Goal: Transaction & Acquisition: Purchase product/service

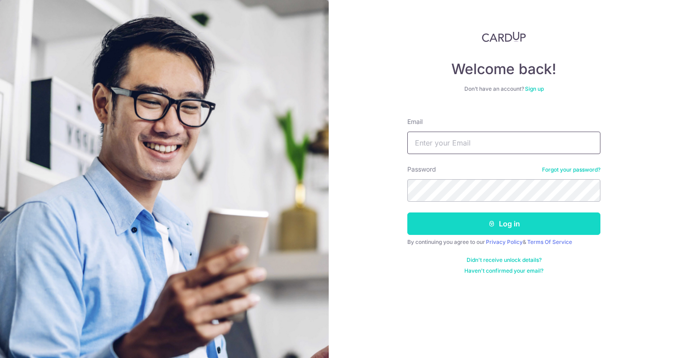
type input "[EMAIL_ADDRESS][DOMAIN_NAME]"
click at [523, 229] on button "Log in" at bounding box center [503, 223] width 193 height 22
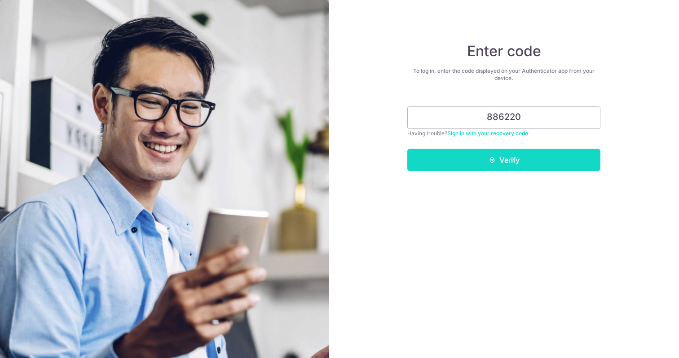
type input "886220"
click at [492, 159] on icon "submit" at bounding box center [491, 159] width 7 height 7
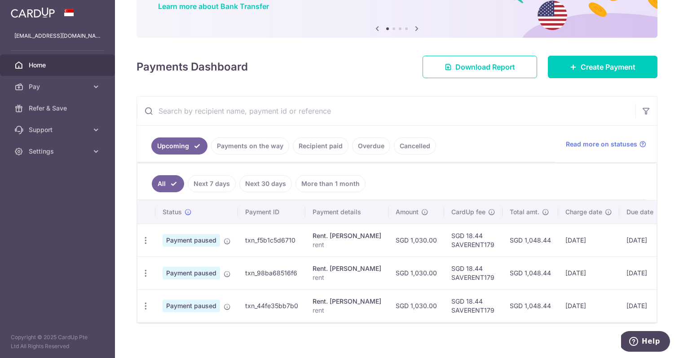
scroll to position [78, 0]
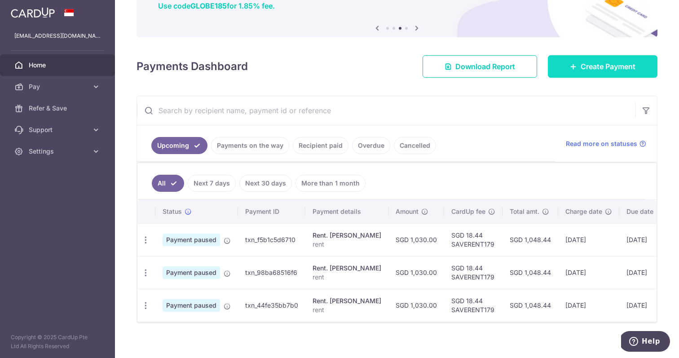
click at [594, 69] on span "Create Payment" at bounding box center [607, 66] width 55 height 11
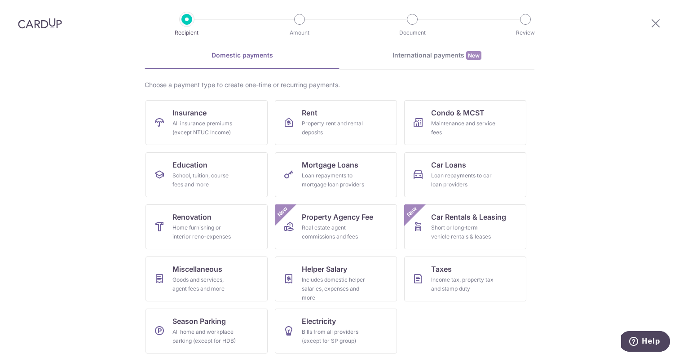
scroll to position [44, 0]
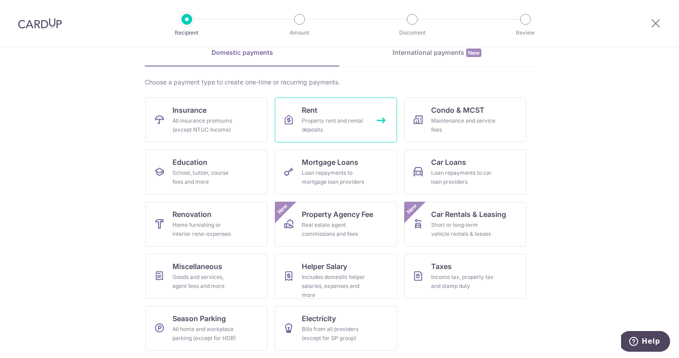
click at [295, 122] on link "Rent Property rent and rental deposits" at bounding box center [336, 119] width 122 height 45
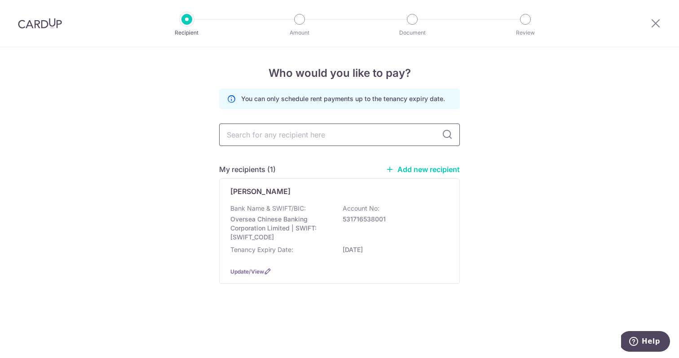
click at [293, 131] on input "text" at bounding box center [339, 134] width 241 height 22
click at [377, 216] on p "531716538001" at bounding box center [392, 219] width 101 height 9
click at [395, 222] on p "531716538001" at bounding box center [392, 219] width 101 height 9
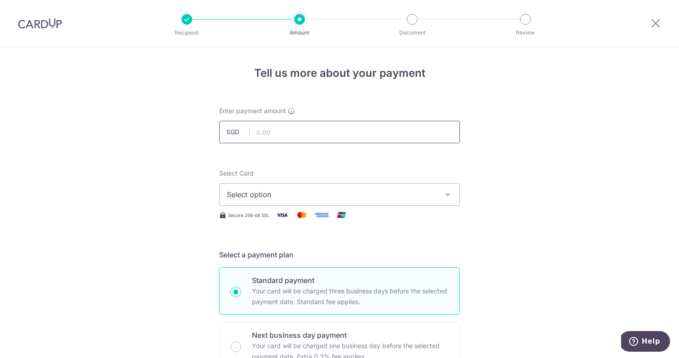
click at [395, 129] on input "text" at bounding box center [339, 132] width 241 height 22
click at [330, 129] on input "text" at bounding box center [339, 132] width 241 height 22
type input "1,030.00"
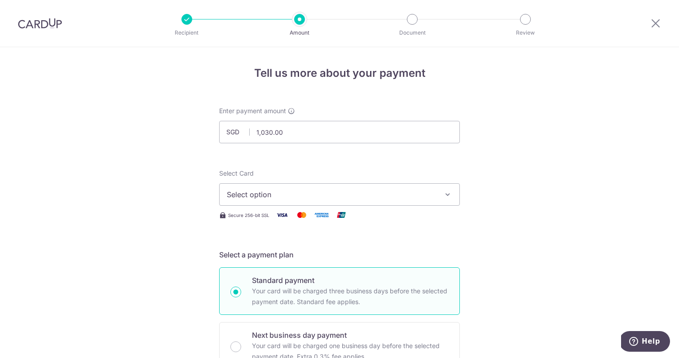
click at [342, 194] on span "Select option" at bounding box center [331, 194] width 209 height 11
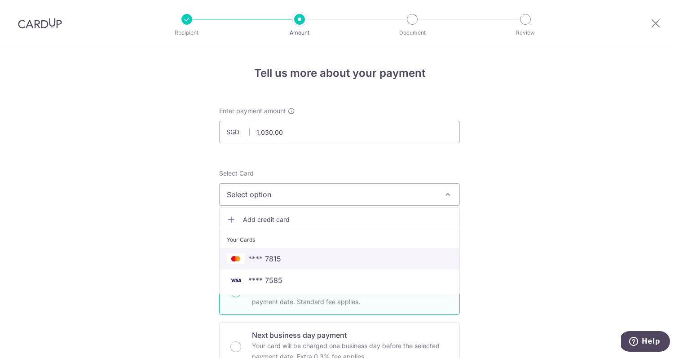
click at [322, 256] on span "**** 7815" at bounding box center [339, 258] width 225 height 11
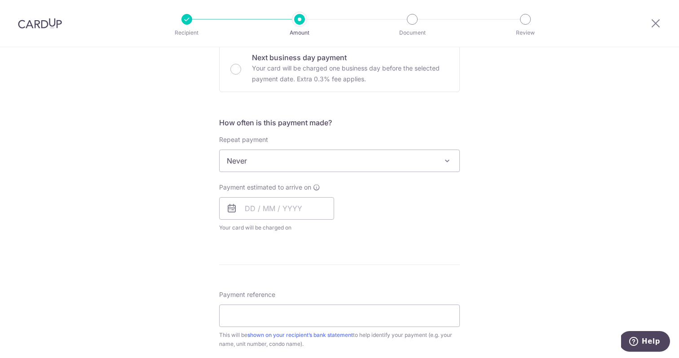
scroll to position [278, 0]
click at [305, 207] on input "text" at bounding box center [276, 208] width 115 height 22
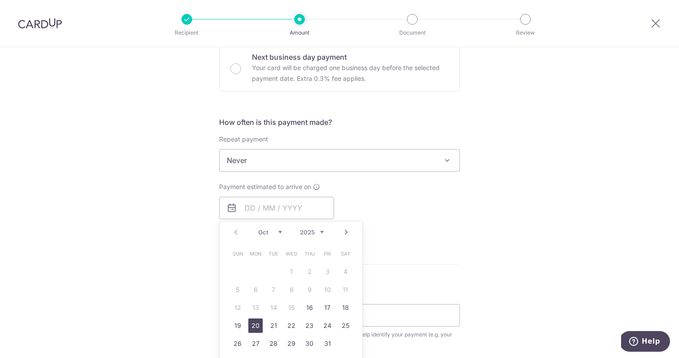
click at [255, 325] on link "20" at bounding box center [255, 325] width 14 height 14
type input "[DATE]"
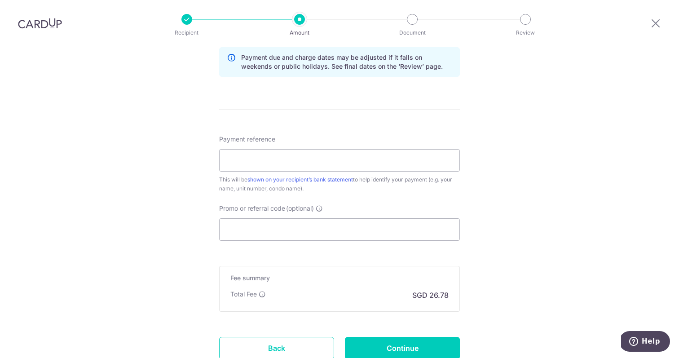
scroll to position [470, 0]
click at [327, 228] on input "Promo or referral code (optional)" at bounding box center [339, 228] width 241 height 22
paste input "SAVERENT179"
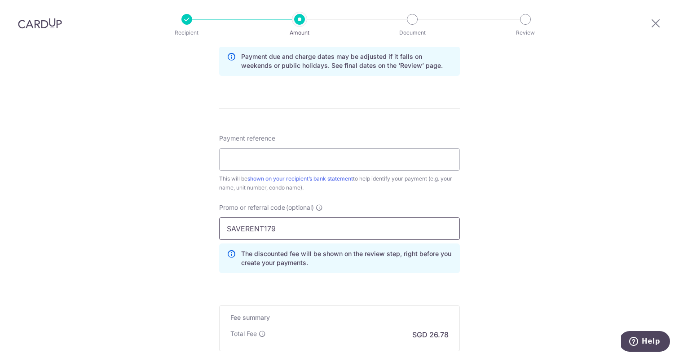
type input "SAVERENT179"
click at [172, 257] on div "Tell us more about your payment Enter payment amount SGD 1,030.00 1030.00 Selec…" at bounding box center [339, 21] width 679 height 889
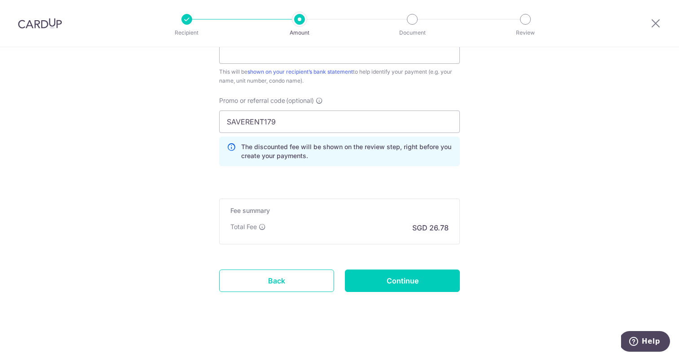
scroll to position [579, 0]
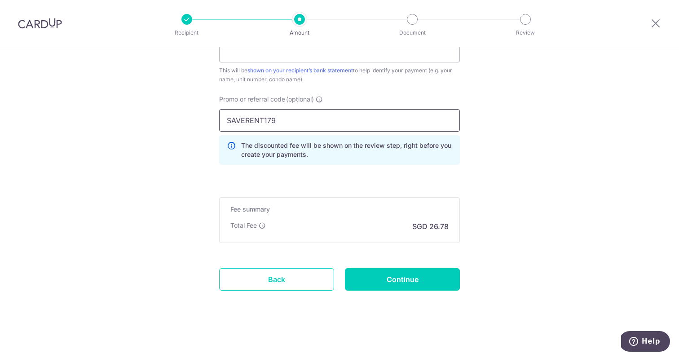
drag, startPoint x: 281, startPoint y: 123, endPoint x: 198, endPoint y: 123, distance: 83.9
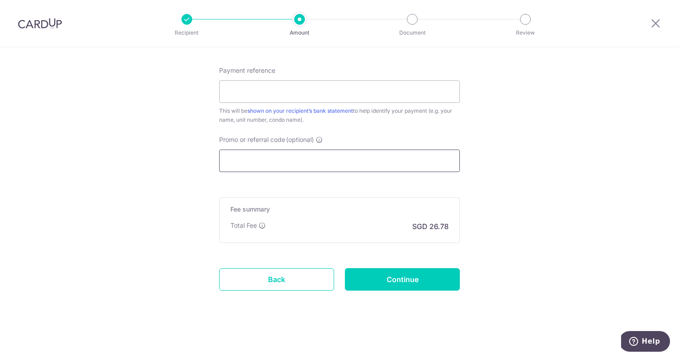
click at [230, 158] on input "Promo or referral code (optional)" at bounding box center [339, 160] width 241 height 22
paste input "SAVERENT179"
type input "SAVERENT179"
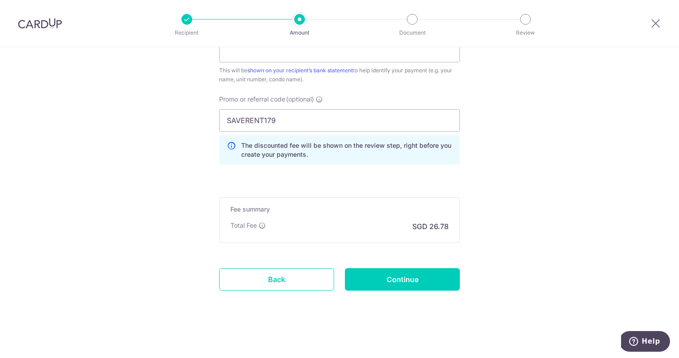
click at [409, 280] on input "Continue" at bounding box center [402, 279] width 115 height 22
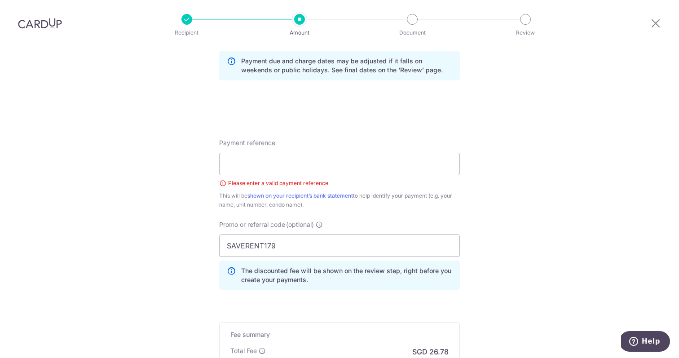
scroll to position [463, 0]
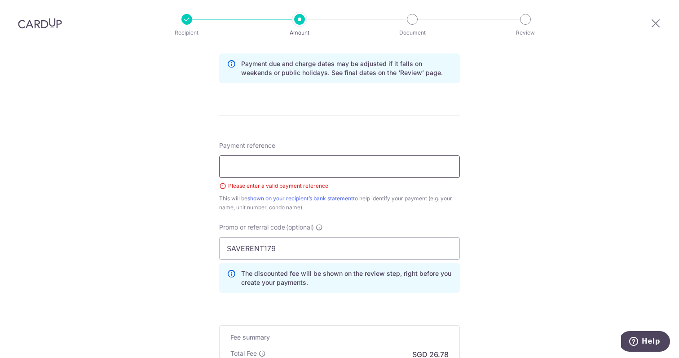
click at [399, 165] on input "Payment reference" at bounding box center [339, 166] width 241 height 22
type input "rent"
click at [508, 284] on div "Tell us more about your payment Enter payment amount SGD 1,030.00 1030.00 Selec…" at bounding box center [339, 35] width 679 height 902
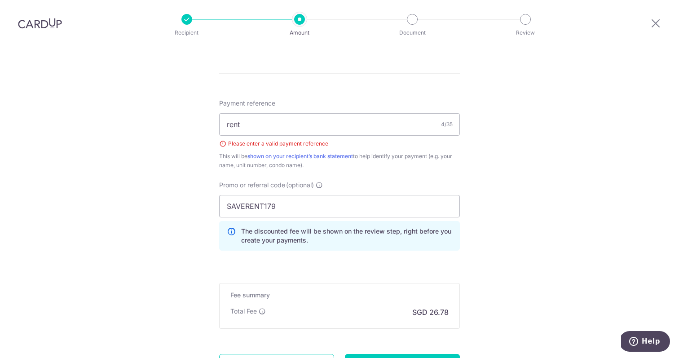
scroll to position [591, 0]
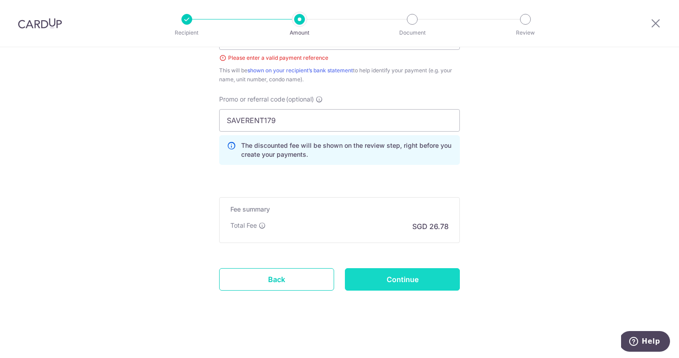
click at [399, 285] on input "Continue" at bounding box center [402, 279] width 115 height 22
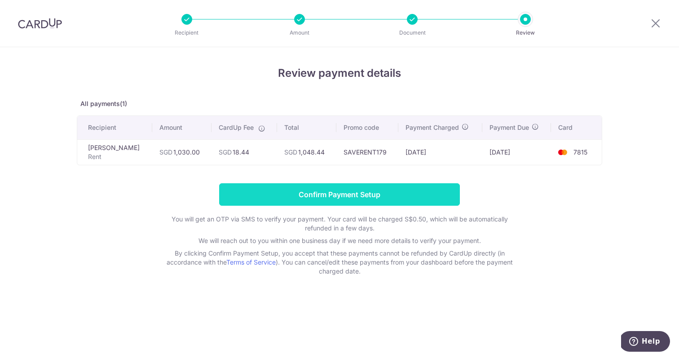
click at [418, 202] on input "Confirm Payment Setup" at bounding box center [339, 194] width 241 height 22
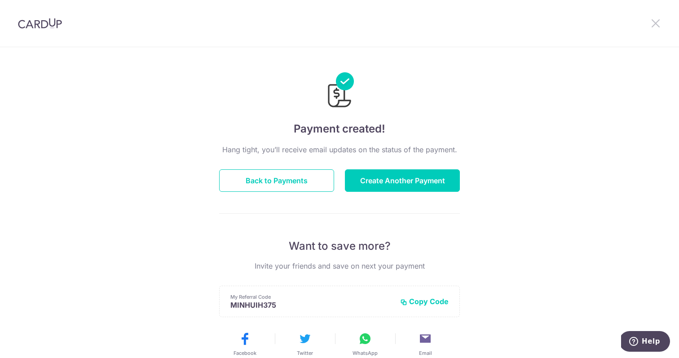
click at [658, 26] on icon at bounding box center [655, 23] width 11 height 11
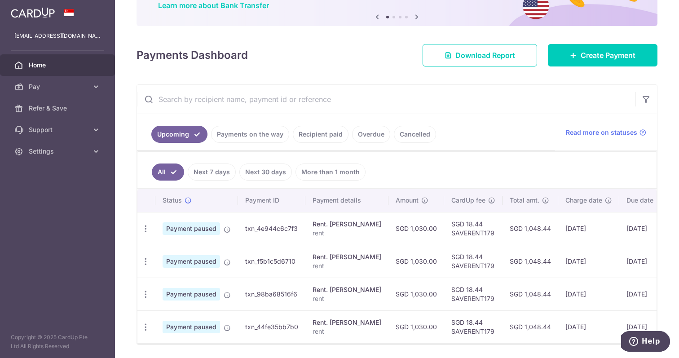
scroll to position [107, 0]
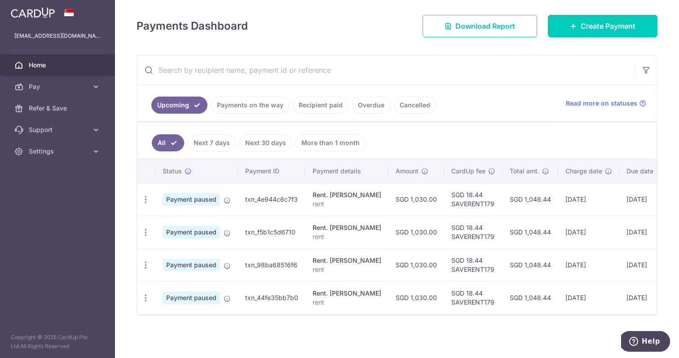
click at [213, 146] on link "Next 7 days" at bounding box center [212, 142] width 48 height 17
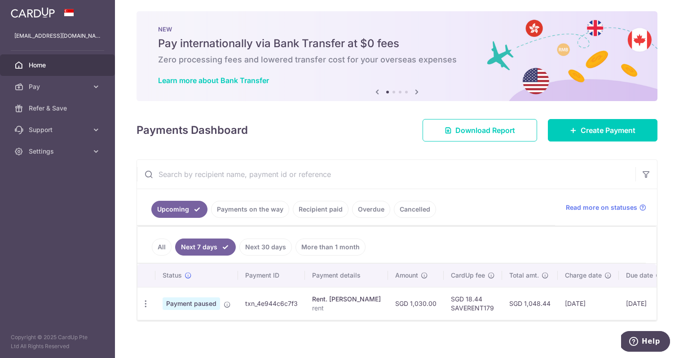
scroll to position [9, 0]
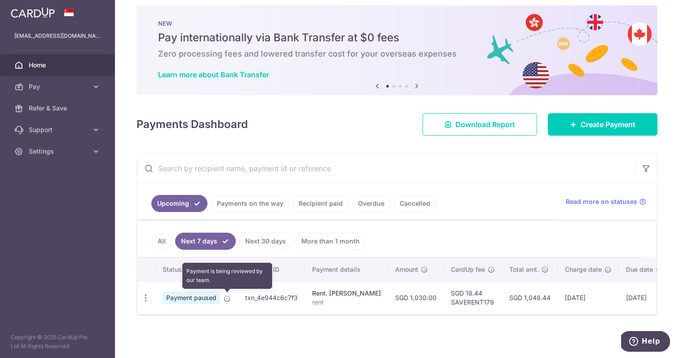
click at [224, 299] on icon at bounding box center [227, 298] width 7 height 7
click at [149, 298] on icon "button" at bounding box center [145, 297] width 9 height 9
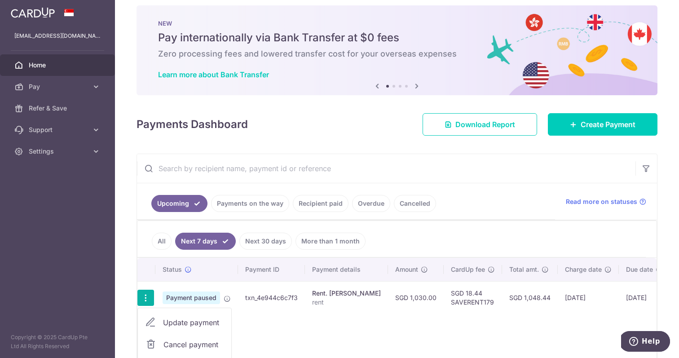
click at [164, 347] on span "Cancel payment" at bounding box center [193, 344] width 60 height 11
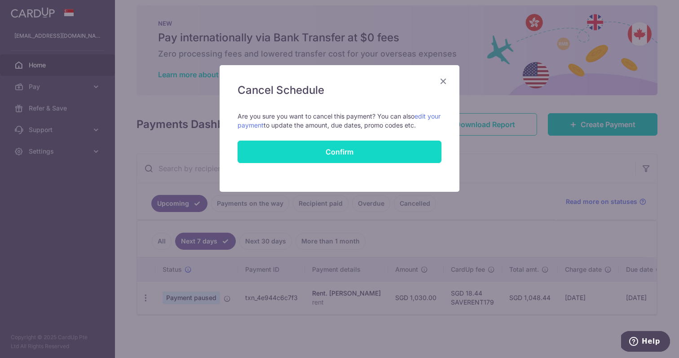
click at [339, 154] on button "Confirm" at bounding box center [339, 151] width 204 height 22
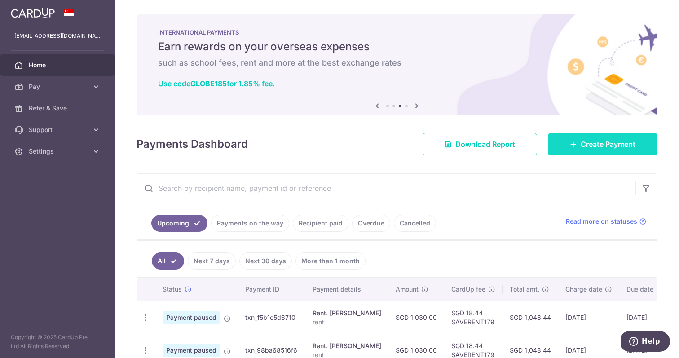
click at [634, 141] on span "Create Payment" at bounding box center [607, 144] width 55 height 11
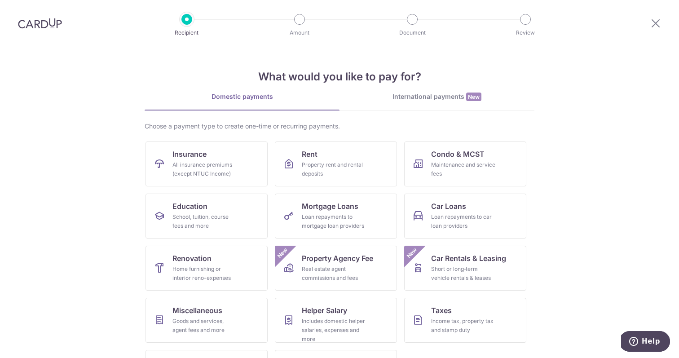
scroll to position [44, 0]
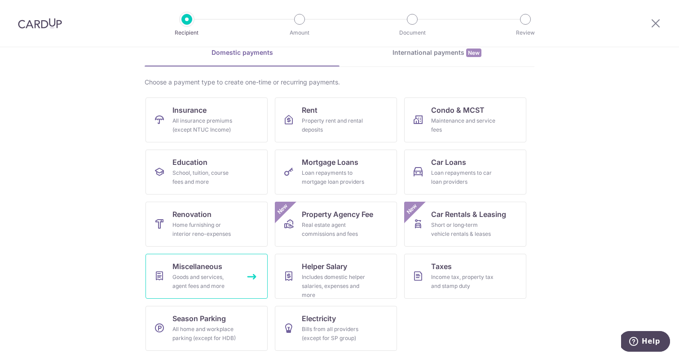
click at [208, 267] on span "Miscellaneous" at bounding box center [197, 266] width 50 height 11
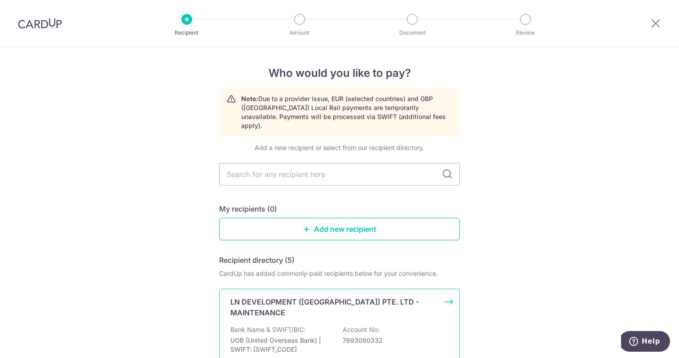
click at [277, 325] on p "Bank Name & SWIFT/BIC:" at bounding box center [267, 329] width 75 height 9
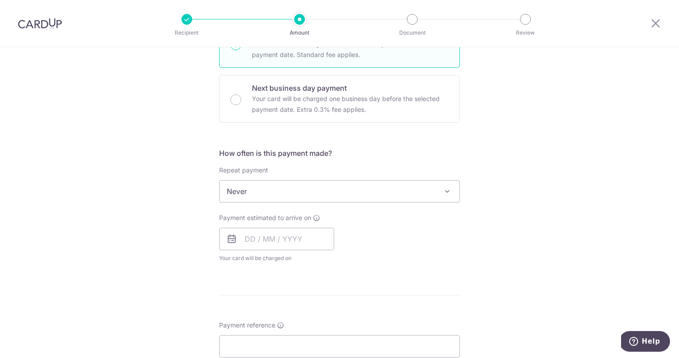
scroll to position [248, 0]
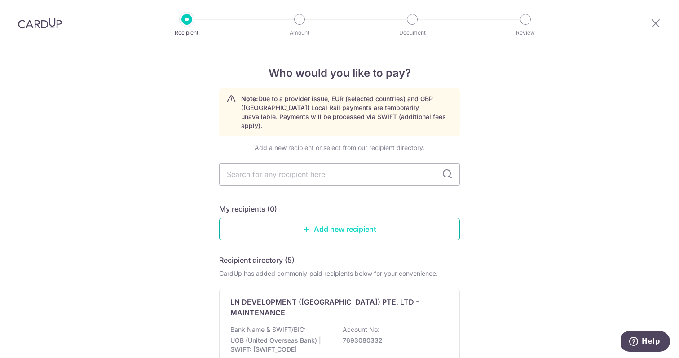
click at [277, 220] on link "Add new recipient" at bounding box center [339, 229] width 241 height 22
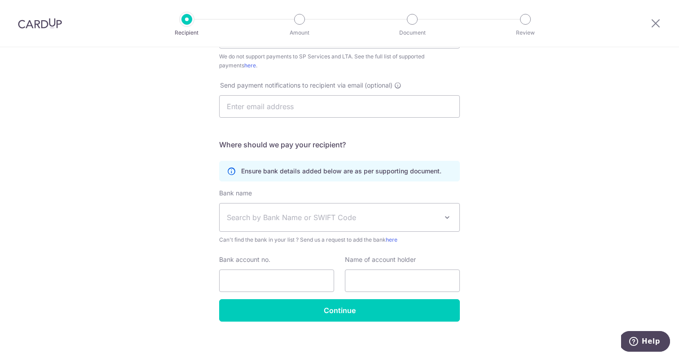
scroll to position [241, 0]
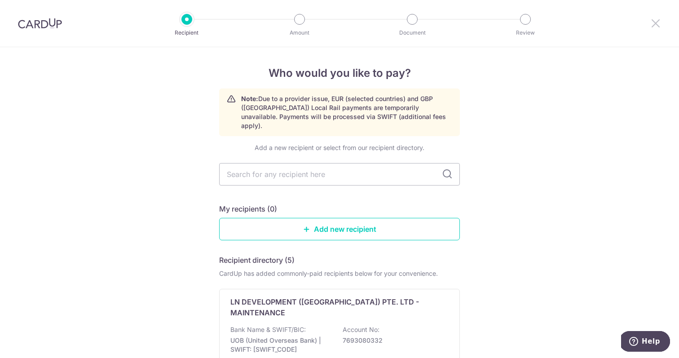
click at [659, 25] on icon at bounding box center [655, 23] width 11 height 11
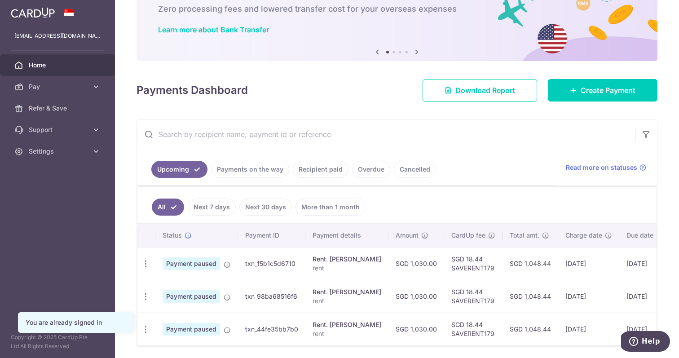
scroll to position [47, 0]
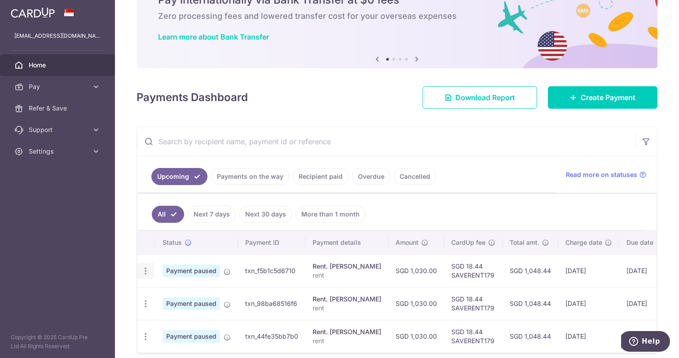
click at [148, 272] on icon "button" at bounding box center [145, 270] width 9 height 9
click at [177, 317] on span "Cancel payment" at bounding box center [193, 317] width 60 height 11
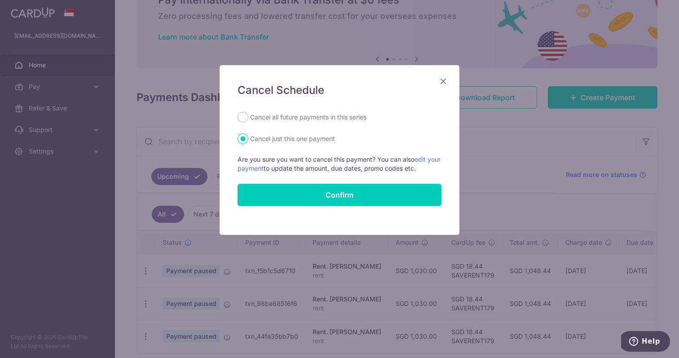
click at [251, 116] on label "Cancel all future payments in this series" at bounding box center [308, 117] width 116 height 11
click at [248, 116] on input "Cancel all future payments in this series" at bounding box center [242, 117] width 11 height 11
radio input "true"
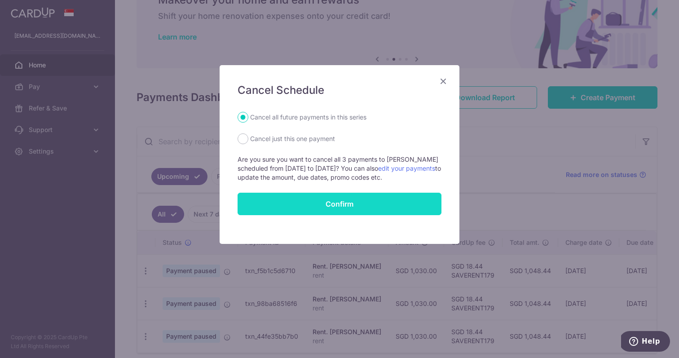
click at [295, 197] on button "Confirm" at bounding box center [339, 204] width 204 height 22
